Goal: Task Accomplishment & Management: Use online tool/utility

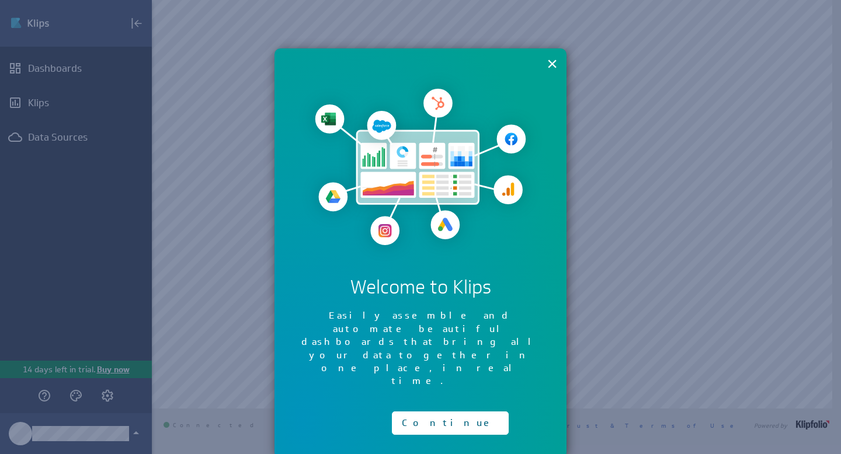
click at [416, 384] on div "× Welcome to Klips Easily assemble and automate beautiful dashboards that bring…" at bounding box center [420, 253] width 292 height 410
click at [417, 412] on button "Continue" at bounding box center [450, 423] width 117 height 23
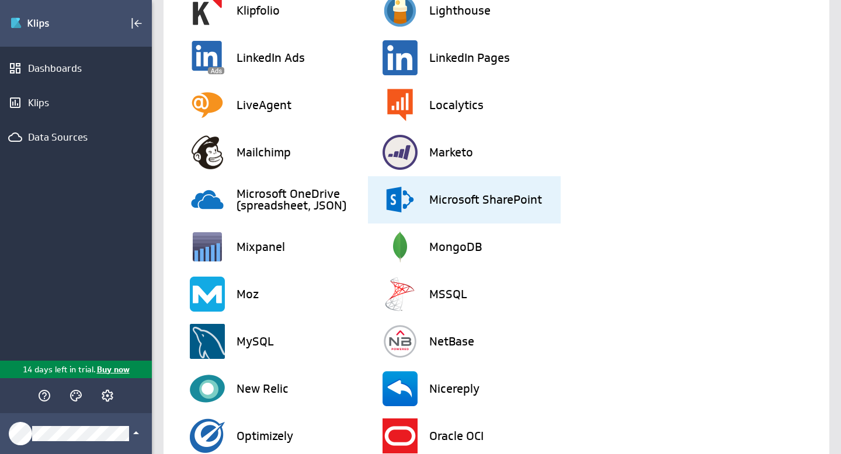
scroll to position [1657, 0]
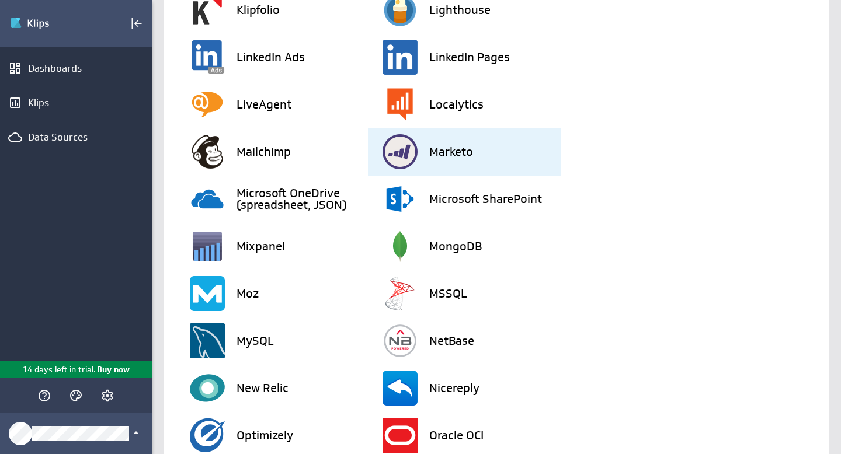
click at [459, 175] on div "Marketo" at bounding box center [471, 151] width 178 height 47
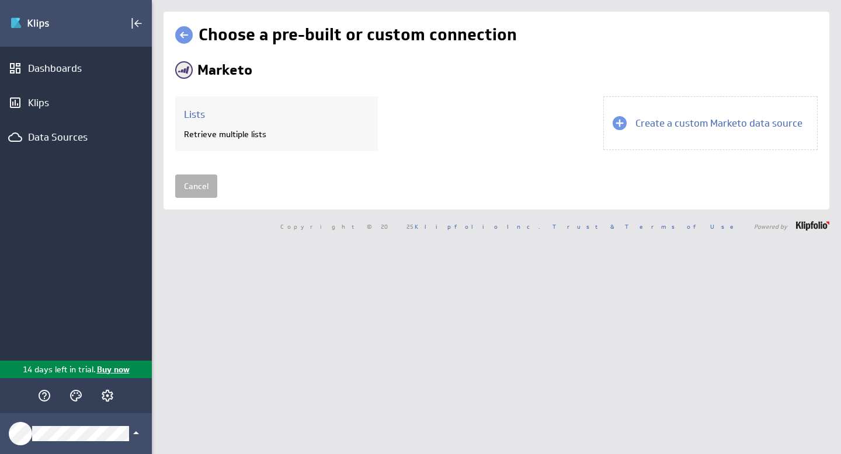
scroll to position [0, 0]
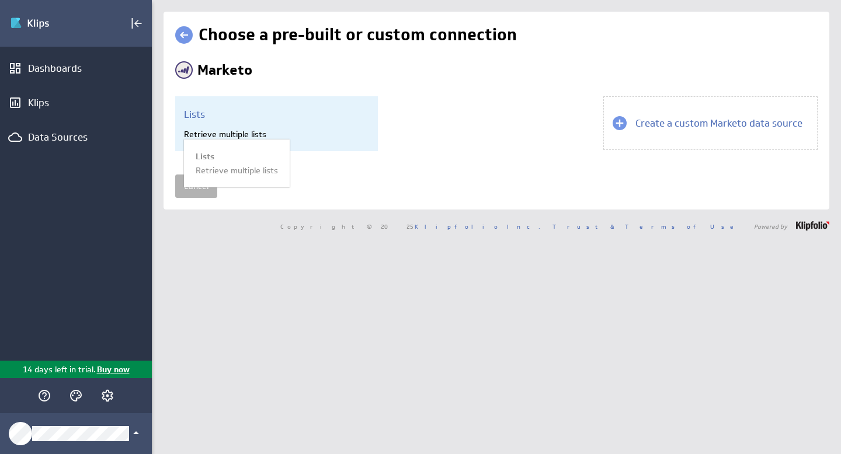
click at [264, 123] on div "Lists Retrieve multiple lists Lists Retrieve multiple lists" at bounding box center [276, 123] width 203 height 55
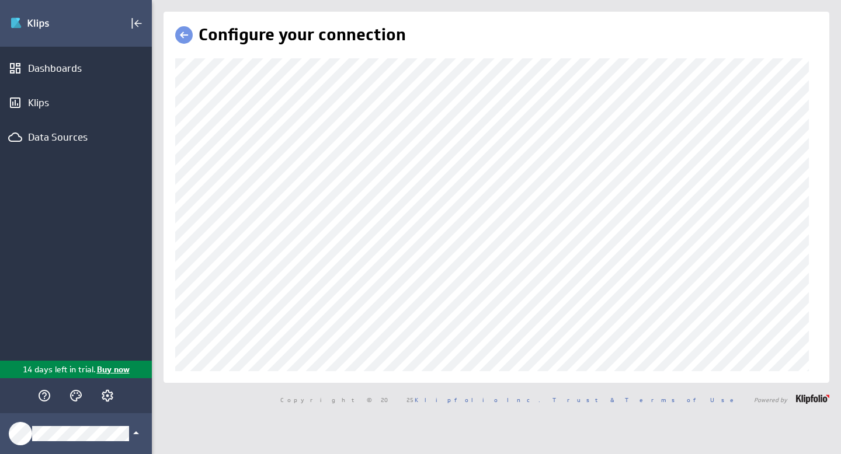
click at [184, 42] on link at bounding box center [184, 35] width 18 height 18
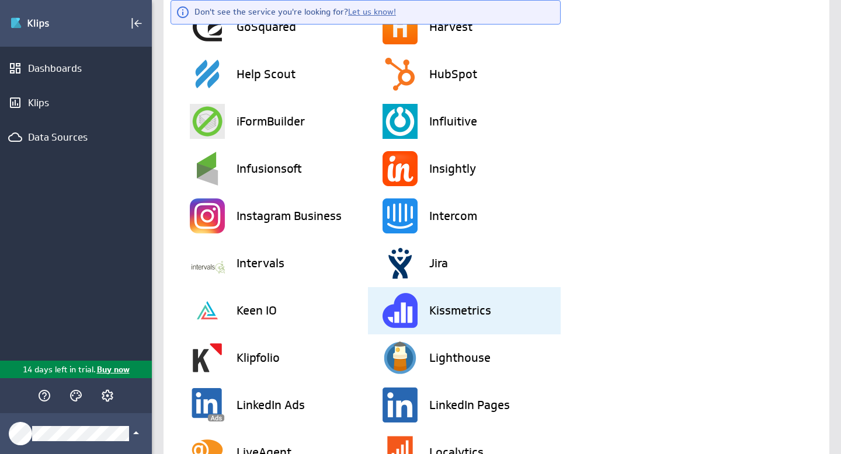
scroll to position [1556, 0]
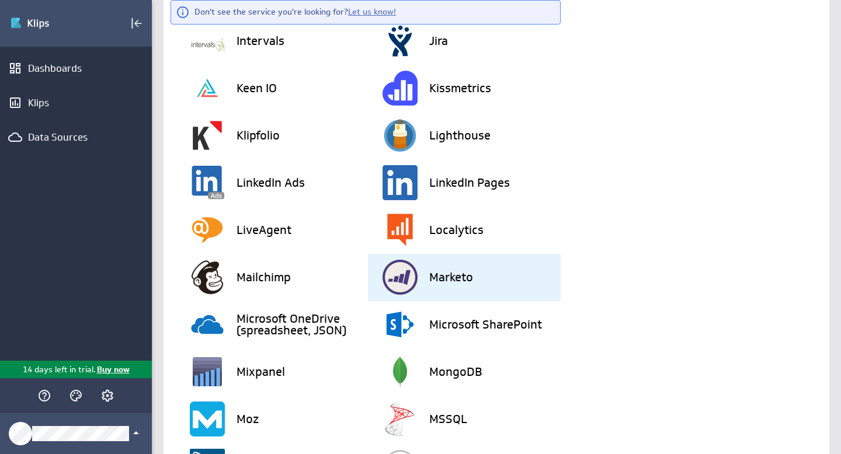
click at [450, 283] on h3 "Marketo" at bounding box center [451, 277] width 44 height 12
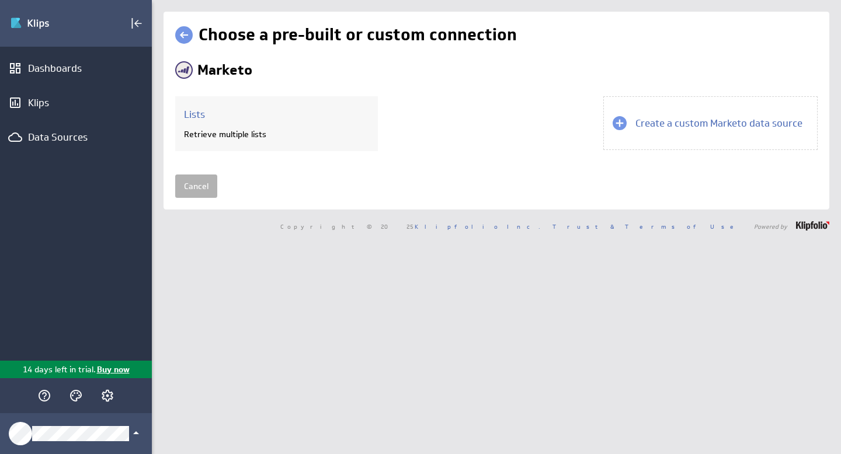
scroll to position [0, 0]
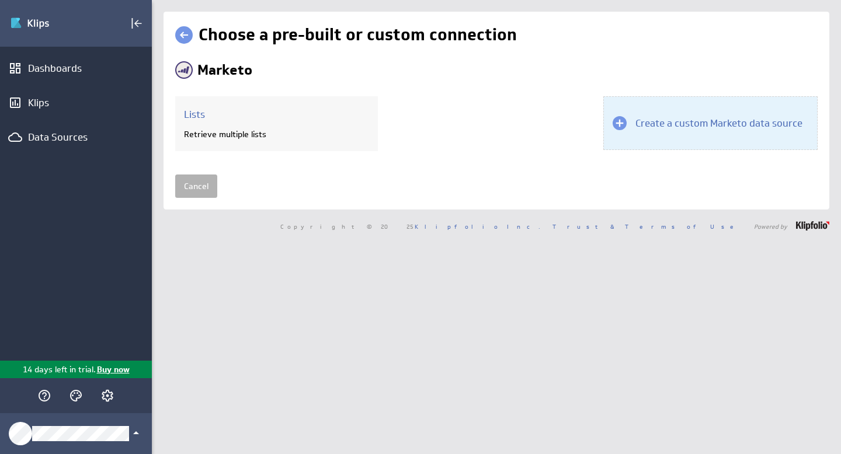
click at [616, 117] on div at bounding box center [619, 123] width 14 height 14
